Goal: Answer question/provide support: Share knowledge or assist other users

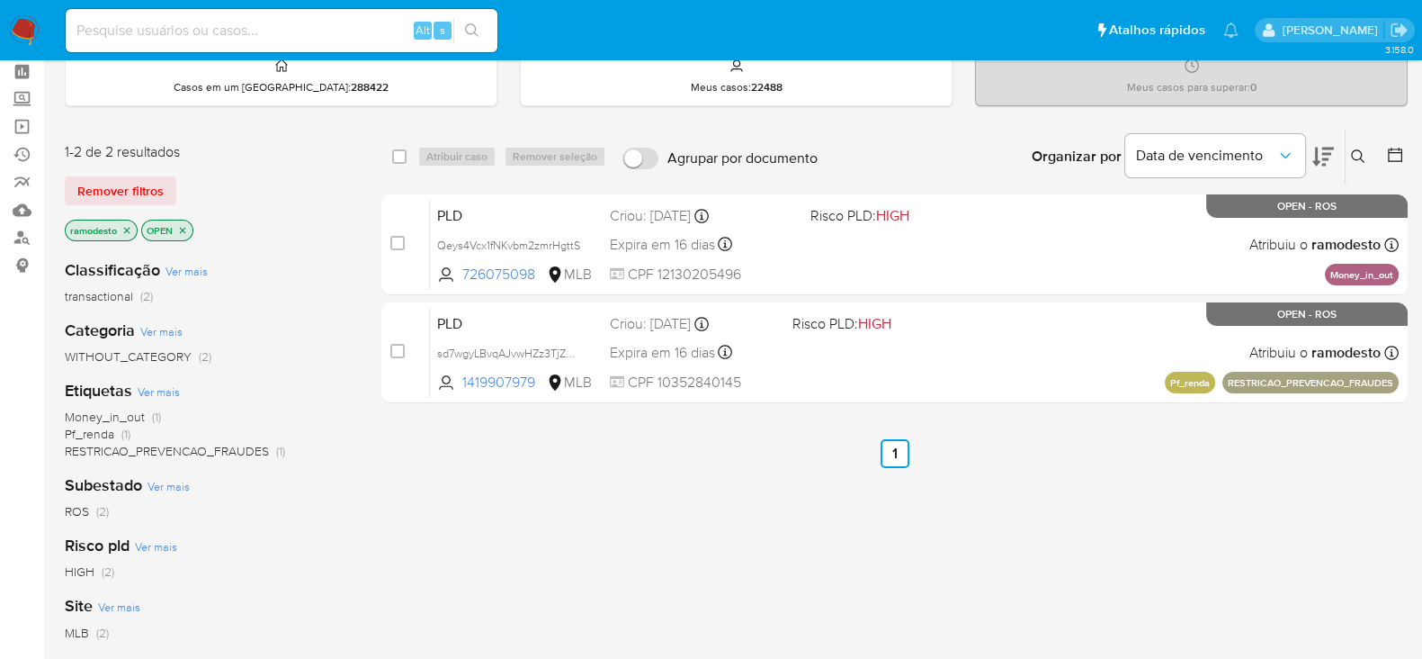
scroll to position [112, 0]
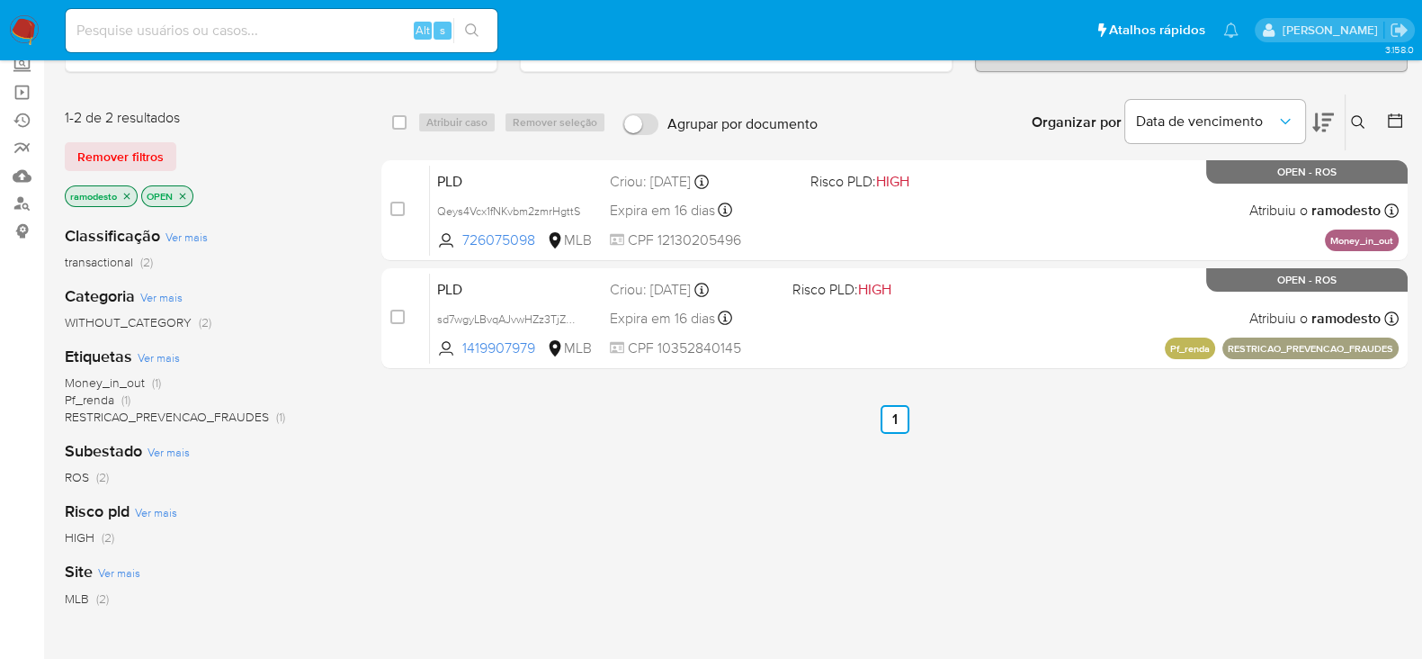
click at [126, 194] on icon "close-filter" at bounding box center [127, 196] width 6 height 6
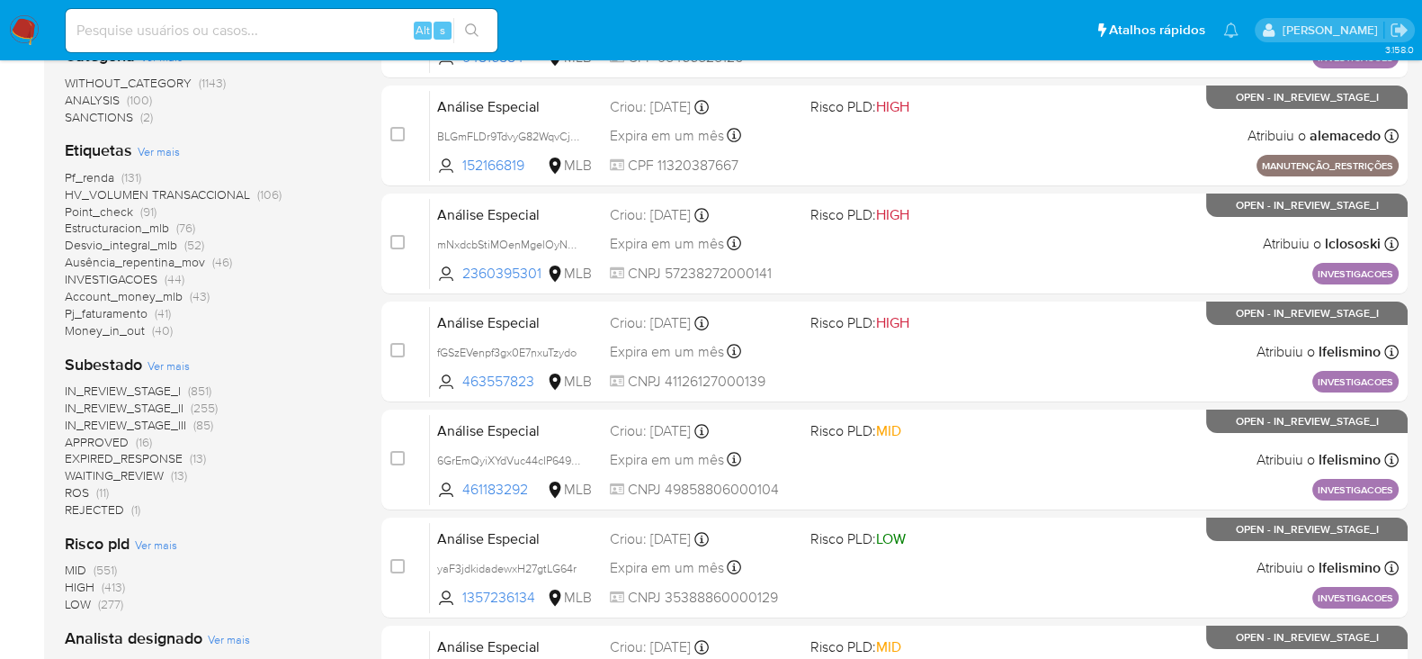
scroll to position [449, 0]
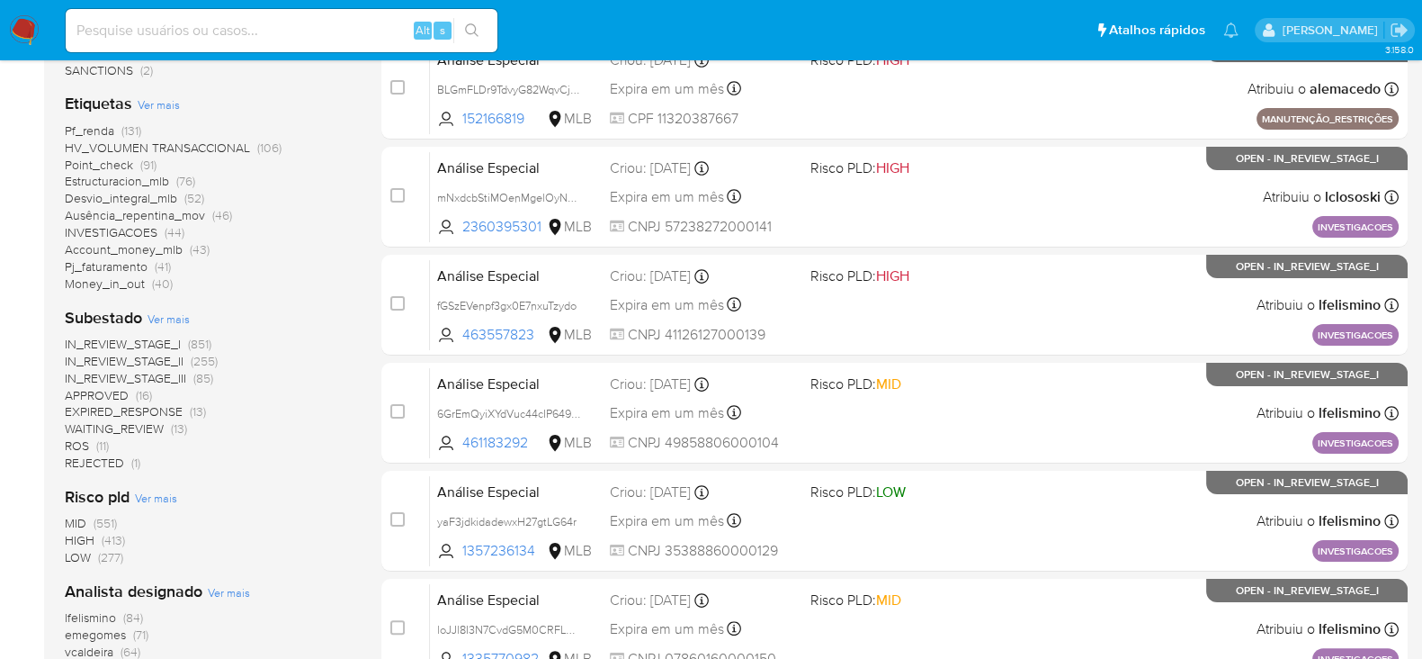
click at [81, 444] on span "ROS" at bounding box center [77, 445] width 24 height 18
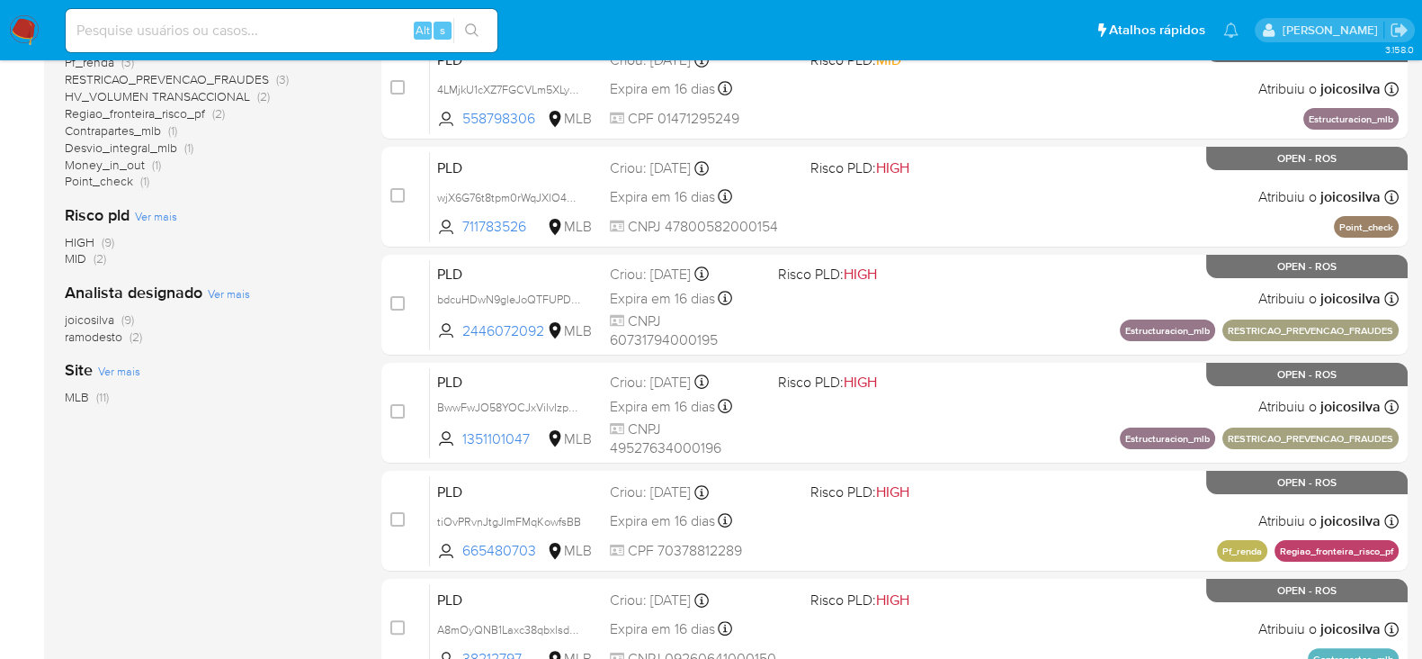
click at [85, 312] on span "joicosilva" at bounding box center [89, 319] width 49 height 18
